Goal: Information Seeking & Learning: Learn about a topic

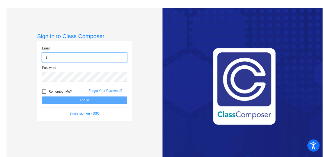
type input "[EMAIL_ADDRESS][DOMAIN_NAME]"
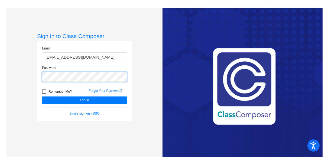
click at [42, 97] on button "Log In" at bounding box center [84, 101] width 85 height 8
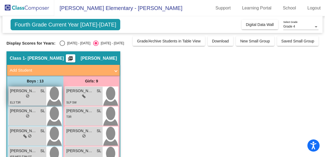
click at [32, 99] on div "lock do_not_disturb_alt" at bounding box center [27, 97] width 35 height 6
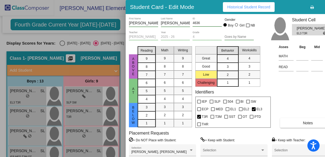
click at [82, 60] on div at bounding box center [162, 78] width 325 height 157
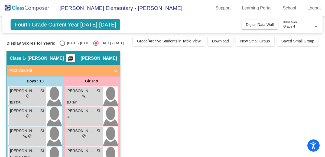
click at [59, 42] on div "Select an option" at bounding box center [61, 43] width 5 height 5
click at [62, 46] on input "[DATE] - [DATE]" at bounding box center [62, 46] width 0 height 0
radio input "true"
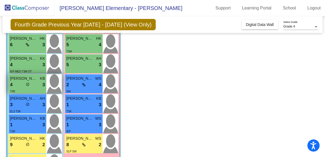
scroll to position [38, 0]
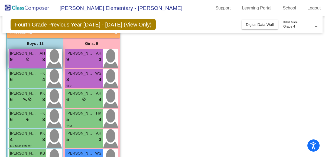
click at [28, 63] on div "[PERSON_NAME] AH 9 lock do_not_disturb_alt 3" at bounding box center [28, 58] width 38 height 19
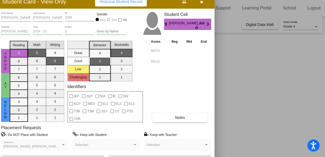
drag, startPoint x: 190, startPoint y: 5, endPoint x: 42, endPoint y: -5, distance: 148.5
click at [42, 0] on html "Accessibility Screen-Reader Guide, Feedback, and Issue Reporting | New window […" at bounding box center [162, 78] width 325 height 157
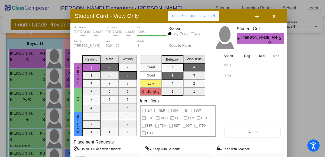
drag, startPoint x: 46, startPoint y: 4, endPoint x: 139, endPoint y: 23, distance: 94.9
click at [139, 23] on div "Student Card - View Only Historical Student Record" at bounding box center [178, 16] width 216 height 14
click at [274, 16] on icon "button" at bounding box center [273, 16] width 3 height 4
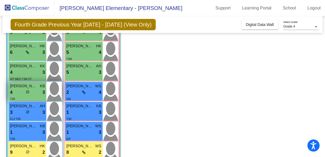
scroll to position [105, 0]
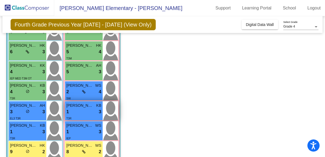
click at [82, 113] on div "1 lock do_not_disturb_alt 3" at bounding box center [83, 111] width 35 height 7
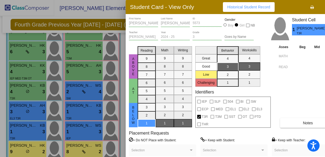
drag, startPoint x: 283, startPoint y: 7, endPoint x: 244, endPoint y: 12, distance: 39.0
click at [244, 12] on div "Student Card - View Only Historical Student Record" at bounding box center [233, 7] width 216 height 14
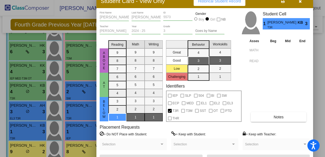
drag, startPoint x: 252, startPoint y: 5, endPoint x: 241, endPoint y: -3, distance: 13.3
click at [241, 0] on html "Accessibility Screen-Reader Guide, Feedback, and Issue Reporting | New window […" at bounding box center [162, 78] width 325 height 157
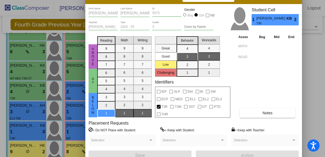
click at [267, 112] on span "Notes" at bounding box center [267, 113] width 10 height 4
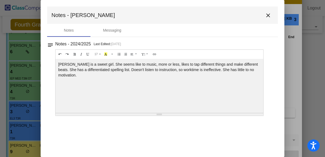
click at [269, 16] on mat-icon "close" at bounding box center [267, 15] width 6 height 6
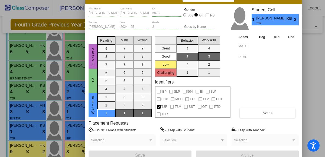
click at [269, 114] on span "Notes" at bounding box center [267, 113] width 10 height 4
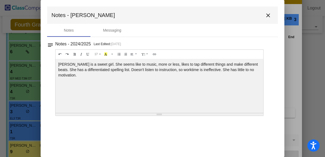
click at [267, 14] on mat-icon "close" at bounding box center [267, 15] width 6 height 6
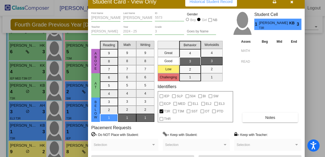
drag, startPoint x: 266, startPoint y: 3, endPoint x: 271, endPoint y: 27, distance: 24.1
click at [272, 9] on div "Student Card - View Only Historical Student Record" at bounding box center [196, 2] width 216 height 14
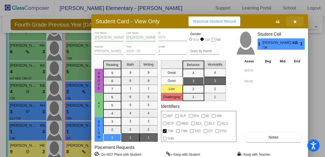
drag, startPoint x: 296, startPoint y: 21, endPoint x: 181, endPoint y: 57, distance: 119.6
click at [296, 21] on icon "button" at bounding box center [294, 22] width 3 height 4
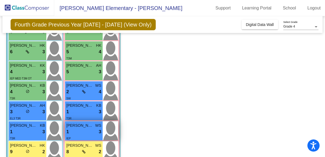
scroll to position [198, 0]
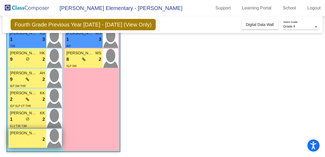
click at [19, 134] on span "[PERSON_NAME]" at bounding box center [23, 133] width 27 height 6
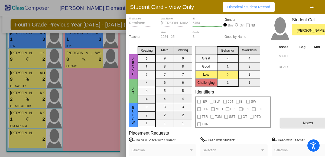
click at [299, 122] on button "Notes" at bounding box center [307, 123] width 55 height 10
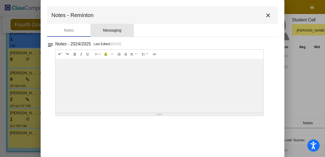
drag, startPoint x: 120, startPoint y: 30, endPoint x: 110, endPoint y: 32, distance: 10.4
click at [120, 30] on div "Messaging" at bounding box center [112, 31] width 18 height 6
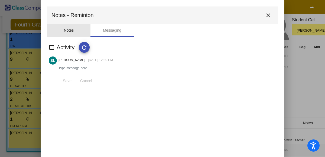
click at [72, 28] on div "Notes" at bounding box center [69, 31] width 10 height 6
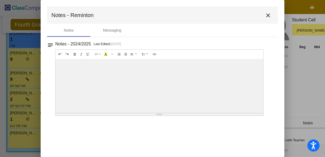
click at [272, 16] on button "close" at bounding box center [267, 15] width 11 height 11
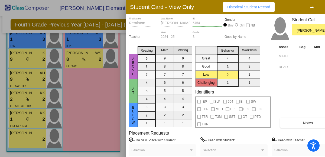
drag, startPoint x: 200, startPoint y: 5, endPoint x: 146, endPoint y: 8, distance: 54.7
click at [146, 8] on div "Student Card - View Only Historical Student Record" at bounding box center [233, 7] width 216 height 14
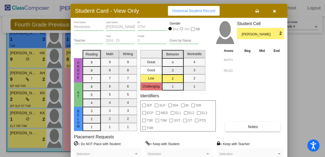
drag, startPoint x: 276, startPoint y: 11, endPoint x: 265, endPoint y: 19, distance: 14.1
click at [276, 11] on button "button" at bounding box center [273, 11] width 17 height 10
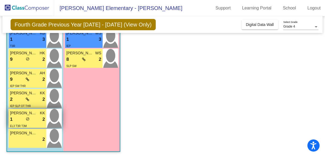
click at [23, 121] on div "1 lock do_not_disturb_alt 2" at bounding box center [27, 119] width 35 height 7
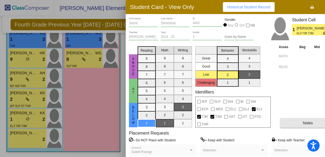
click at [295, 118] on button "Notes" at bounding box center [307, 123] width 55 height 10
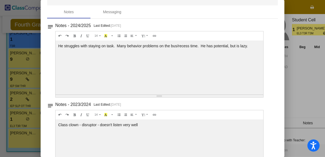
scroll to position [0, 0]
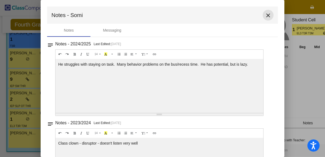
click at [264, 12] on mat-icon "close" at bounding box center [267, 15] width 6 height 6
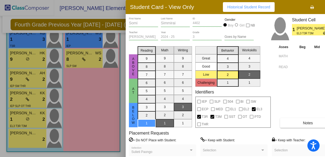
click at [22, 103] on div at bounding box center [162, 78] width 325 height 157
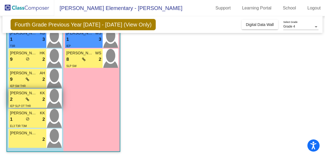
click at [26, 100] on icon at bounding box center [28, 100] width 4 height 4
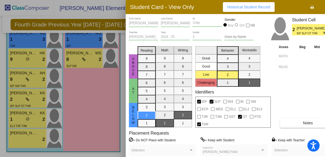
click at [297, 124] on button "Notes" at bounding box center [307, 123] width 55 height 10
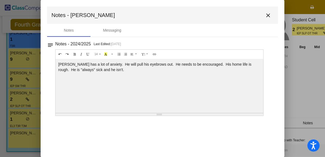
click at [265, 17] on mat-icon "close" at bounding box center [267, 15] width 6 height 6
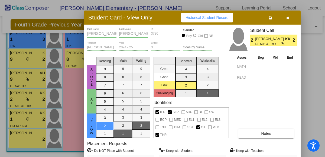
drag, startPoint x: 281, startPoint y: 5, endPoint x: 239, endPoint y: 16, distance: 43.0
click at [239, 16] on div "Student Card - View Only Historical Student Record" at bounding box center [192, 18] width 216 height 14
click at [289, 18] on button "button" at bounding box center [287, 18] width 17 height 10
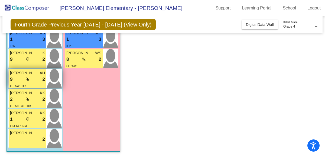
click at [32, 80] on div "9 lock do_not_disturb_alt 2" at bounding box center [27, 79] width 35 height 7
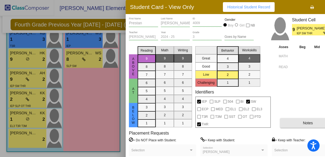
click at [303, 125] on button "Notes" at bounding box center [307, 123] width 55 height 10
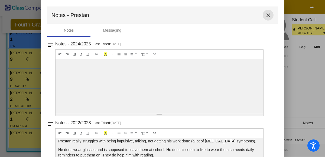
click at [264, 11] on button "close" at bounding box center [267, 15] width 11 height 11
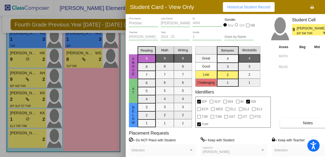
click at [22, 61] on div at bounding box center [162, 78] width 325 height 157
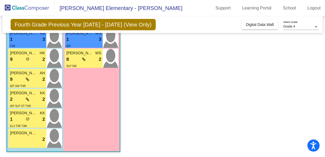
click at [22, 61] on div "9 lock do_not_disturb_alt 2" at bounding box center [27, 59] width 35 height 7
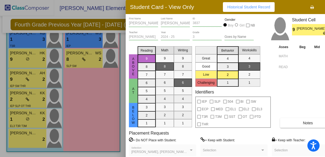
click at [290, 114] on div "Asses Beg Mid End MATH READ Notes" at bounding box center [308, 86] width 62 height 84
click at [293, 117] on div "Asses Beg Mid End MATH READ Notes" at bounding box center [308, 86] width 62 height 84
click at [293, 118] on button "Notes" at bounding box center [307, 123] width 55 height 10
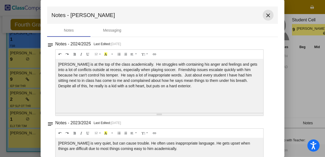
click at [266, 17] on mat-icon "close" at bounding box center [267, 15] width 6 height 6
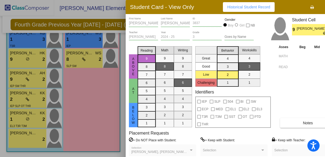
click at [94, 88] on div at bounding box center [162, 78] width 325 height 157
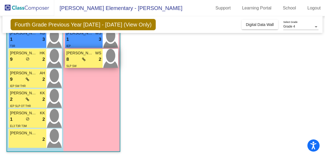
click at [82, 61] on icon at bounding box center [84, 60] width 4 height 4
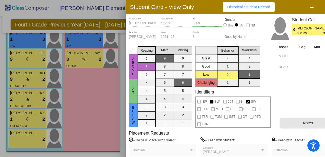
click at [291, 125] on button "Notes" at bounding box center [307, 123] width 55 height 10
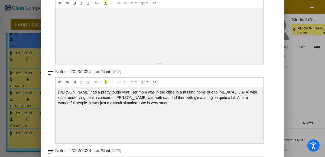
scroll to position [0, 0]
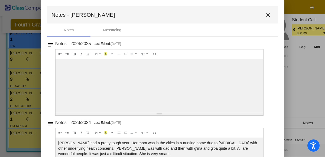
click at [264, 14] on mat-icon "close" at bounding box center [267, 15] width 6 height 6
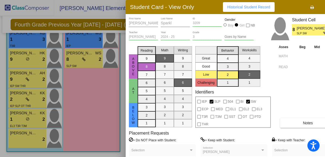
click at [94, 93] on div at bounding box center [162, 78] width 325 height 157
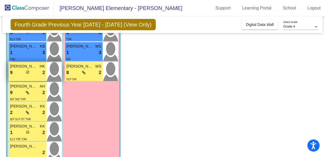
scroll to position [183, 0]
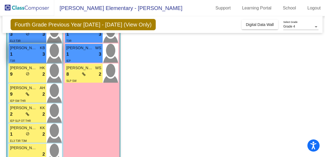
click at [24, 55] on div "1 lock do_not_disturb_alt 3" at bounding box center [27, 54] width 35 height 7
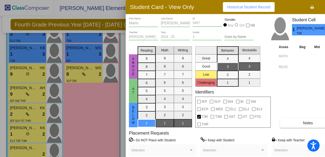
click at [303, 124] on span "Notes" at bounding box center [307, 123] width 10 height 4
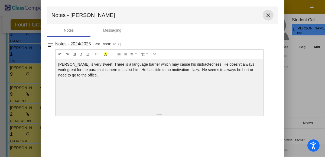
drag, startPoint x: 266, startPoint y: 15, endPoint x: 44, endPoint y: 97, distance: 237.0
click at [265, 17] on mat-icon "close" at bounding box center [267, 15] width 6 height 6
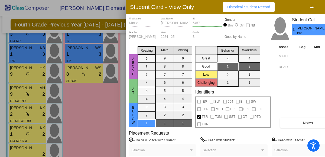
click at [37, 51] on div at bounding box center [162, 78] width 325 height 157
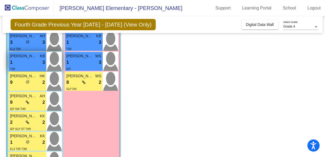
scroll to position [175, 0]
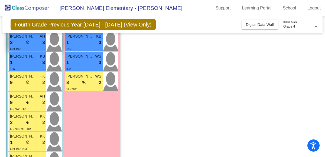
click at [19, 48] on span "EL3 T3R" at bounding box center [15, 49] width 11 height 3
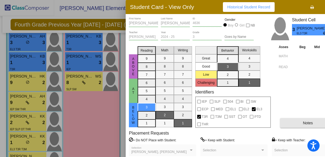
click at [301, 121] on button "Notes" at bounding box center [307, 123] width 55 height 10
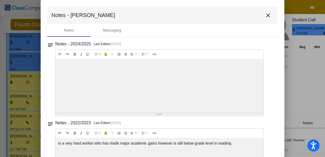
click at [264, 19] on button "close" at bounding box center [267, 15] width 11 height 11
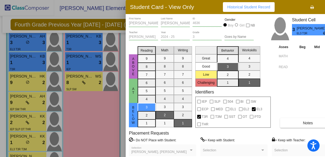
click at [40, 65] on div at bounding box center [162, 78] width 325 height 157
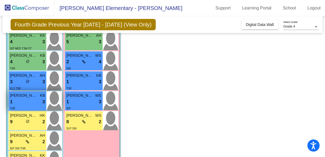
scroll to position [135, 0]
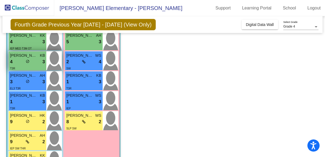
click at [29, 62] on div "4 lock do_not_disturb_alt 3" at bounding box center [27, 61] width 35 height 7
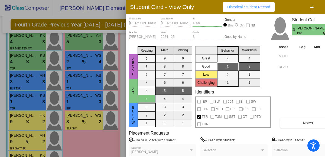
click at [300, 117] on div "Asses Beg Mid End MATH READ Notes" at bounding box center [308, 86] width 62 height 84
click at [303, 121] on span "Notes" at bounding box center [307, 123] width 10 height 4
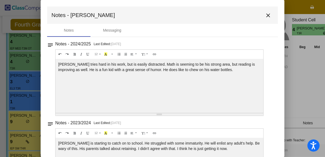
click at [266, 14] on mat-icon "close" at bounding box center [267, 15] width 6 height 6
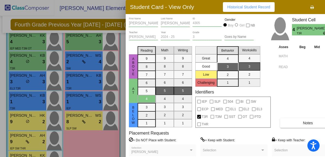
click at [32, 40] on div at bounding box center [162, 78] width 325 height 157
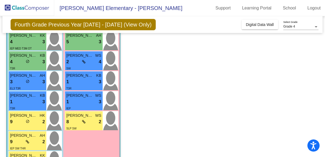
click at [32, 40] on div "4 lock do_not_disturb_alt 3" at bounding box center [27, 41] width 35 height 7
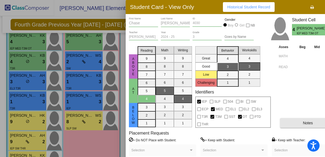
click at [309, 122] on span "Notes" at bounding box center [307, 123] width 10 height 4
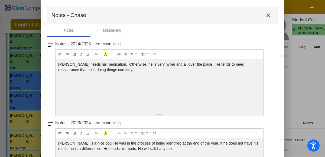
drag, startPoint x: 256, startPoint y: 18, endPoint x: 263, endPoint y: 15, distance: 8.2
click at [256, 18] on mat-toolbar "Notes - Chase close" at bounding box center [162, 14] width 230 height 17
click at [266, 15] on mat-icon "close" at bounding box center [267, 15] width 6 height 6
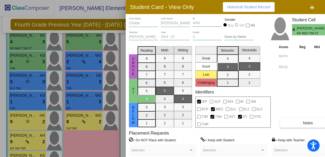
click at [41, 78] on div at bounding box center [162, 78] width 325 height 157
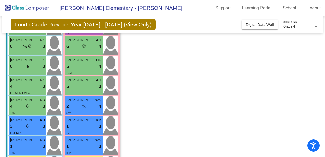
scroll to position [86, 0]
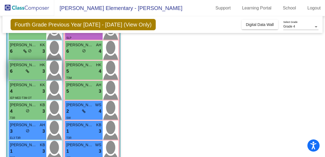
click at [37, 72] on div "6 lock do_not_disturb_alt 3" at bounding box center [27, 71] width 35 height 7
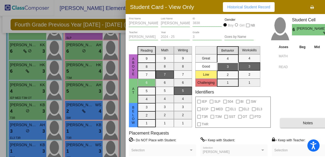
click at [309, 121] on span "Notes" at bounding box center [307, 123] width 10 height 4
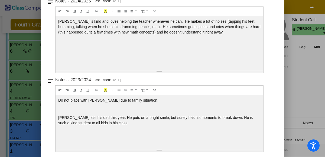
scroll to position [0, 0]
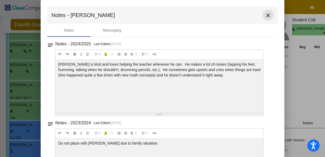
click at [266, 12] on mat-icon "close" at bounding box center [267, 15] width 6 height 6
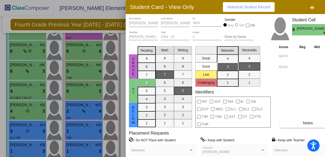
click at [41, 90] on div at bounding box center [162, 78] width 325 height 157
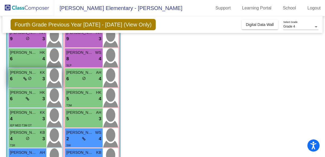
scroll to position [48, 0]
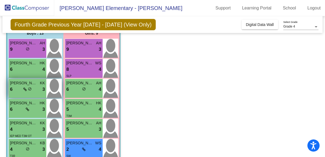
click at [17, 90] on div "6 lock do_not_disturb_alt 3" at bounding box center [27, 89] width 35 height 7
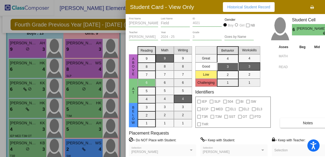
click at [301, 120] on button "Notes" at bounding box center [307, 123] width 55 height 10
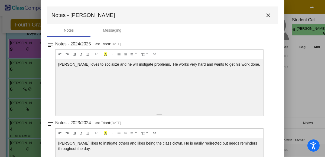
click at [265, 14] on mat-icon "close" at bounding box center [267, 15] width 6 height 6
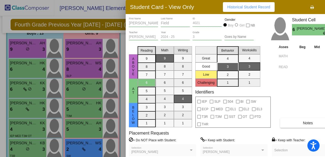
click at [40, 72] on div at bounding box center [162, 78] width 325 height 157
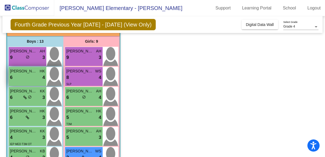
scroll to position [39, 0]
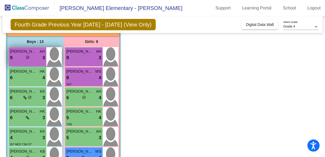
click at [32, 51] on span "[PERSON_NAME]" at bounding box center [23, 52] width 27 height 6
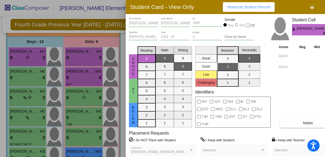
click at [299, 119] on button "Notes" at bounding box center [307, 123] width 55 height 10
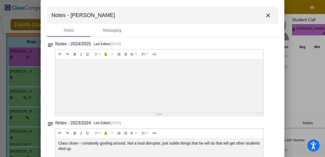
drag, startPoint x: 268, startPoint y: 13, endPoint x: 142, endPoint y: 39, distance: 128.6
click at [267, 13] on mat-icon "close" at bounding box center [267, 15] width 6 height 6
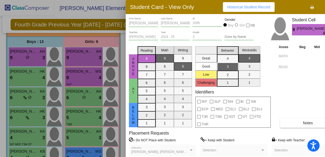
click at [12, 84] on div at bounding box center [162, 78] width 325 height 157
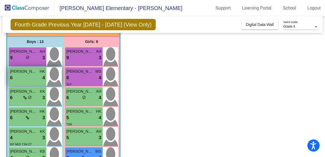
click at [21, 76] on div "6 lock do_not_disturb_alt 4" at bounding box center [27, 77] width 35 height 7
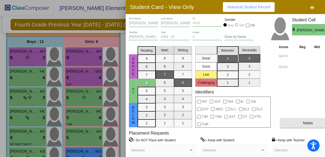
click at [307, 118] on button "Notes" at bounding box center [307, 123] width 55 height 10
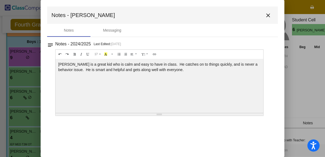
click at [267, 13] on mat-icon "close" at bounding box center [267, 15] width 6 height 6
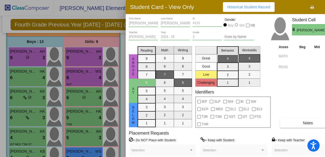
click at [67, 51] on div at bounding box center [162, 78] width 325 height 157
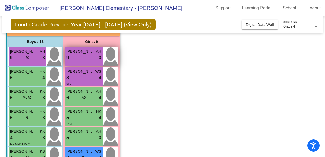
click at [82, 56] on div "9 lock do_not_disturb_alt 3" at bounding box center [83, 57] width 35 height 7
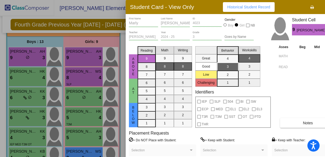
click at [302, 120] on button "Notes" at bounding box center [307, 123] width 55 height 10
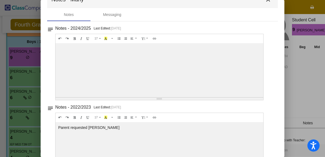
scroll to position [0, 0]
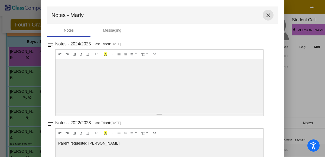
click at [267, 16] on mat-icon "close" at bounding box center [267, 15] width 6 height 6
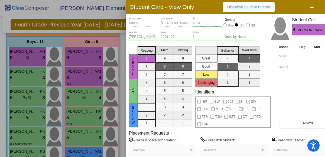
click at [84, 82] on div at bounding box center [162, 78] width 325 height 157
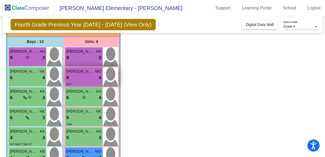
click at [82, 79] on div "8 lock do_not_disturb_alt 4" at bounding box center [83, 77] width 35 height 7
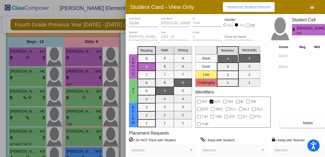
click at [305, 121] on span "Notes" at bounding box center [307, 123] width 10 height 4
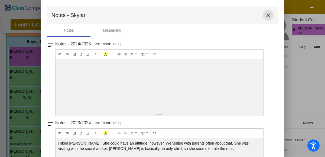
click at [264, 16] on mat-icon "close" at bounding box center [267, 15] width 6 height 6
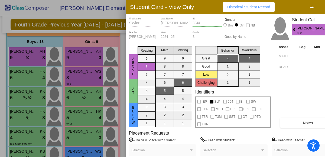
click at [80, 96] on div at bounding box center [162, 78] width 325 height 157
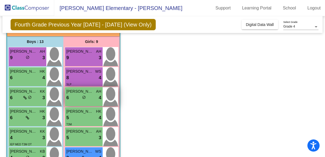
click at [78, 98] on div "6 lock do_not_disturb_alt 4" at bounding box center [83, 97] width 35 height 7
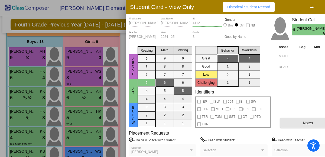
click at [308, 127] on button "Notes" at bounding box center [307, 123] width 55 height 10
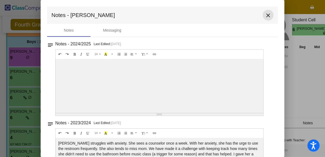
click at [262, 15] on button "close" at bounding box center [267, 15] width 11 height 11
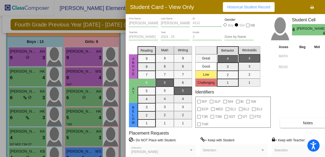
click at [86, 114] on div at bounding box center [162, 78] width 325 height 157
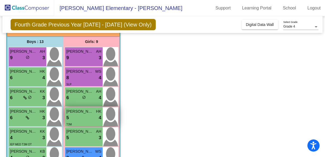
click at [86, 115] on div "5 lock do_not_disturb_alt 4" at bounding box center [83, 117] width 35 height 7
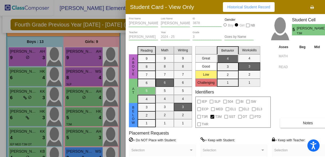
click at [300, 119] on button "Notes" at bounding box center [307, 123] width 55 height 10
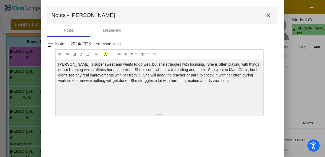
click at [270, 17] on mat-icon "close" at bounding box center [267, 15] width 6 height 6
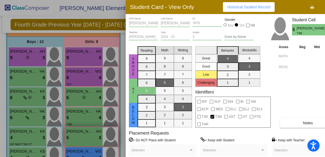
click at [84, 128] on div at bounding box center [162, 78] width 325 height 157
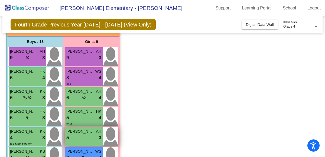
click at [87, 137] on div "5 lock do_not_disturb_alt 3" at bounding box center [83, 137] width 35 height 7
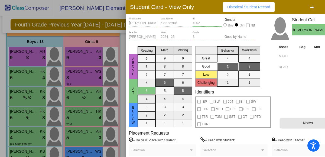
click at [300, 126] on button "Notes" at bounding box center [307, 123] width 55 height 10
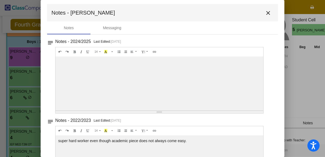
scroll to position [8, 0]
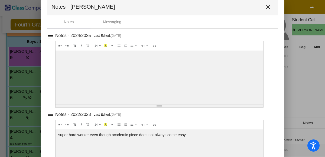
click at [158, 71] on div at bounding box center [158, 78] width 207 height 54
click at [266, 6] on mat-icon "close" at bounding box center [267, 7] width 6 height 6
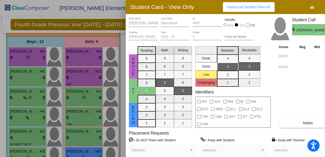
click at [84, 135] on div at bounding box center [162, 78] width 325 height 157
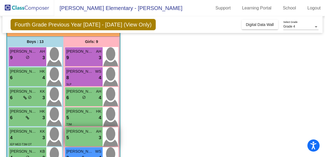
click at [84, 136] on div "5 lock do_not_disturb_alt 3" at bounding box center [83, 137] width 35 height 7
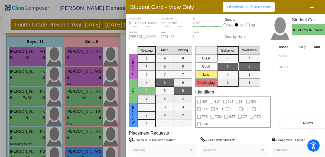
click at [304, 123] on span "Notes" at bounding box center [307, 123] width 10 height 4
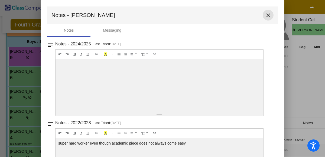
click at [262, 13] on button "close" at bounding box center [267, 15] width 11 height 11
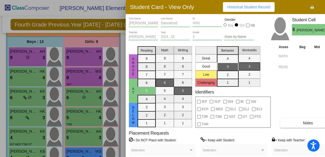
click at [78, 151] on div at bounding box center [162, 78] width 325 height 157
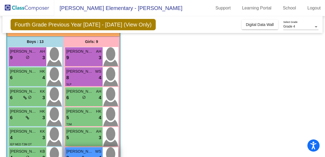
click at [80, 152] on span "[PERSON_NAME]" at bounding box center [79, 152] width 27 height 6
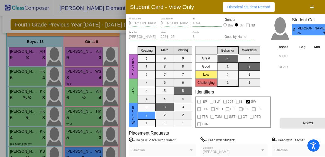
click at [317, 127] on button "Notes" at bounding box center [307, 123] width 55 height 10
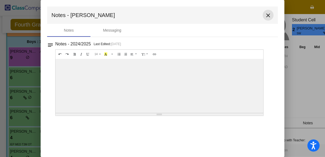
click at [268, 15] on mat-icon "close" at bounding box center [267, 15] width 6 height 6
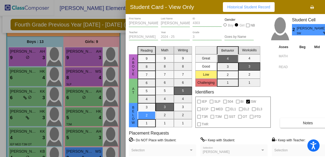
click at [78, 125] on div at bounding box center [162, 78] width 325 height 157
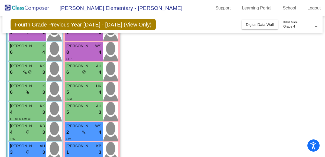
scroll to position [140, 0]
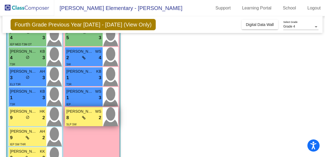
click at [83, 120] on div "8 lock do_not_disturb_alt 2" at bounding box center [83, 117] width 35 height 7
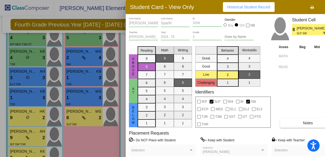
click at [303, 121] on span "Notes" at bounding box center [307, 123] width 10 height 4
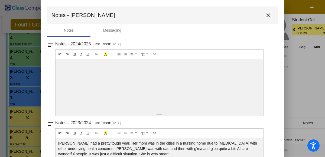
click at [266, 12] on button "close" at bounding box center [267, 15] width 11 height 11
